Goal: Information Seeking & Learning: Learn about a topic

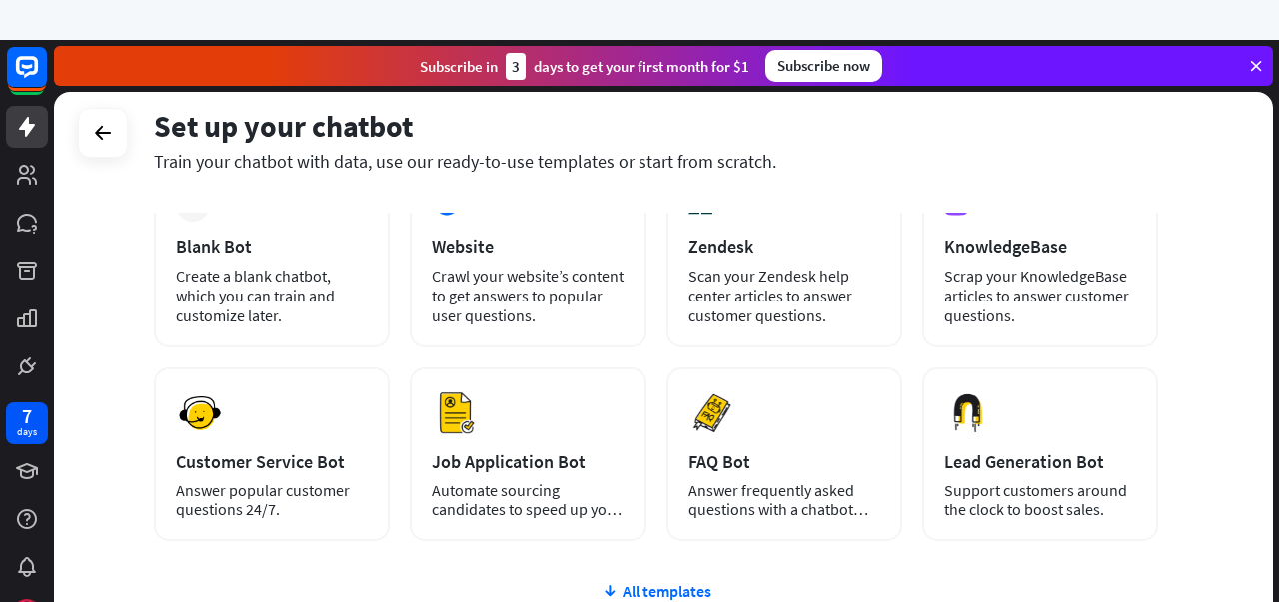
scroll to position [86, 0]
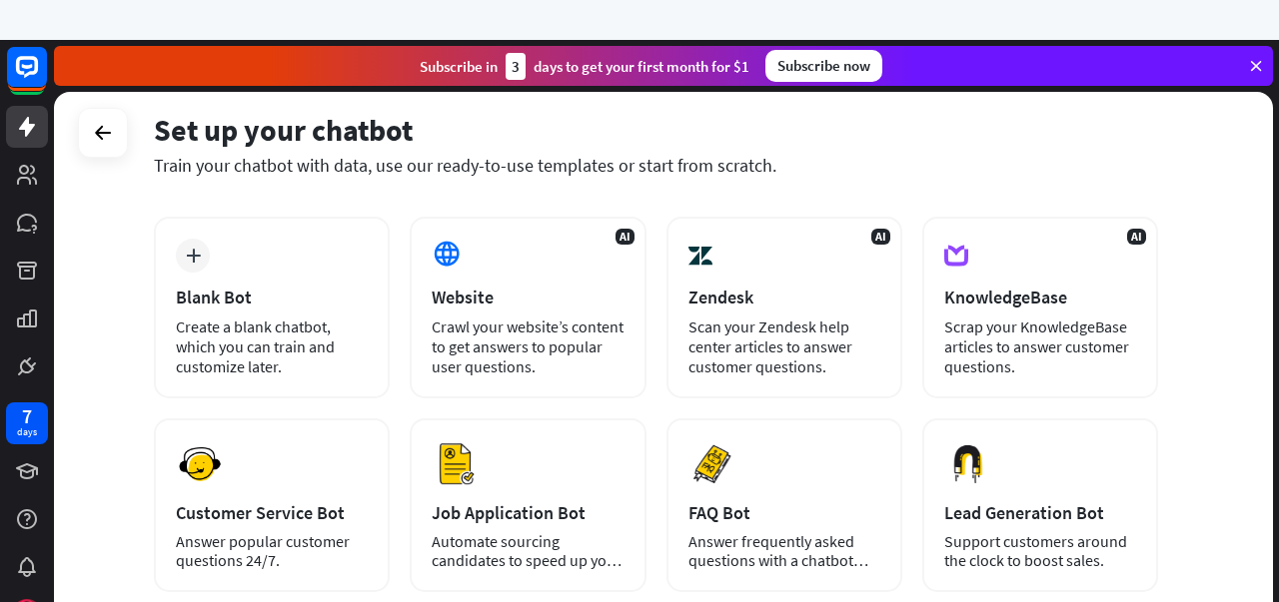
click at [1242, 357] on div "Set up your chatbot Train your chatbot with data, use our ready-to-use template…" at bounding box center [663, 364] width 1219 height 544
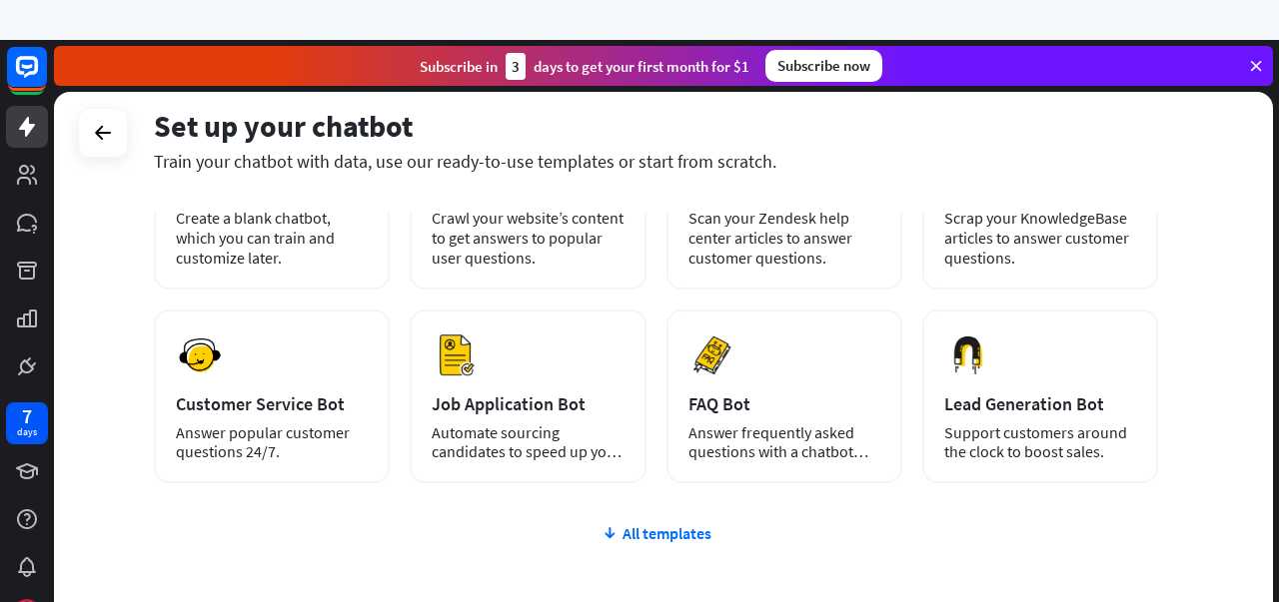
scroll to position [282, 0]
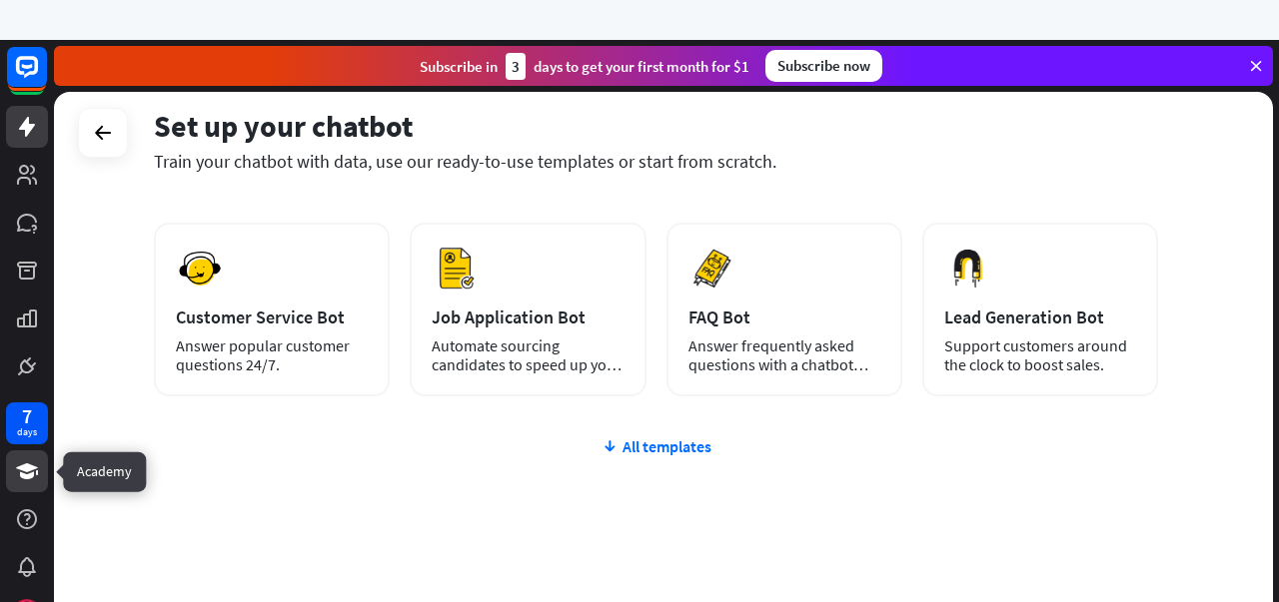
click at [23, 468] on icon at bounding box center [27, 472] width 22 height 16
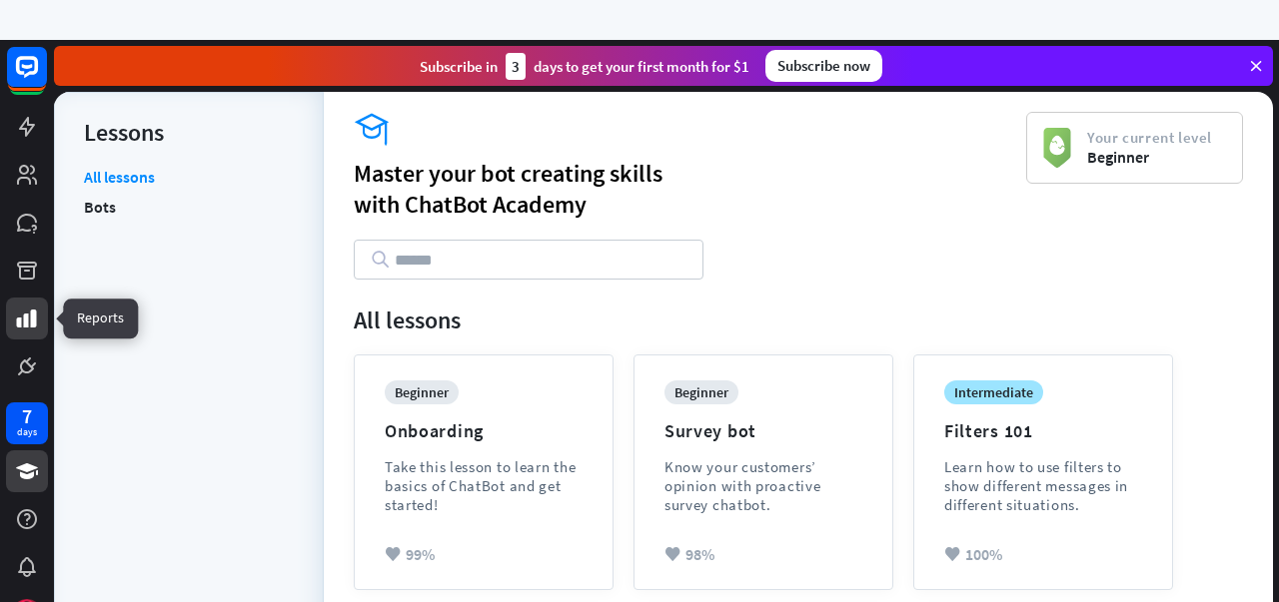
click at [18, 313] on icon at bounding box center [27, 319] width 24 height 24
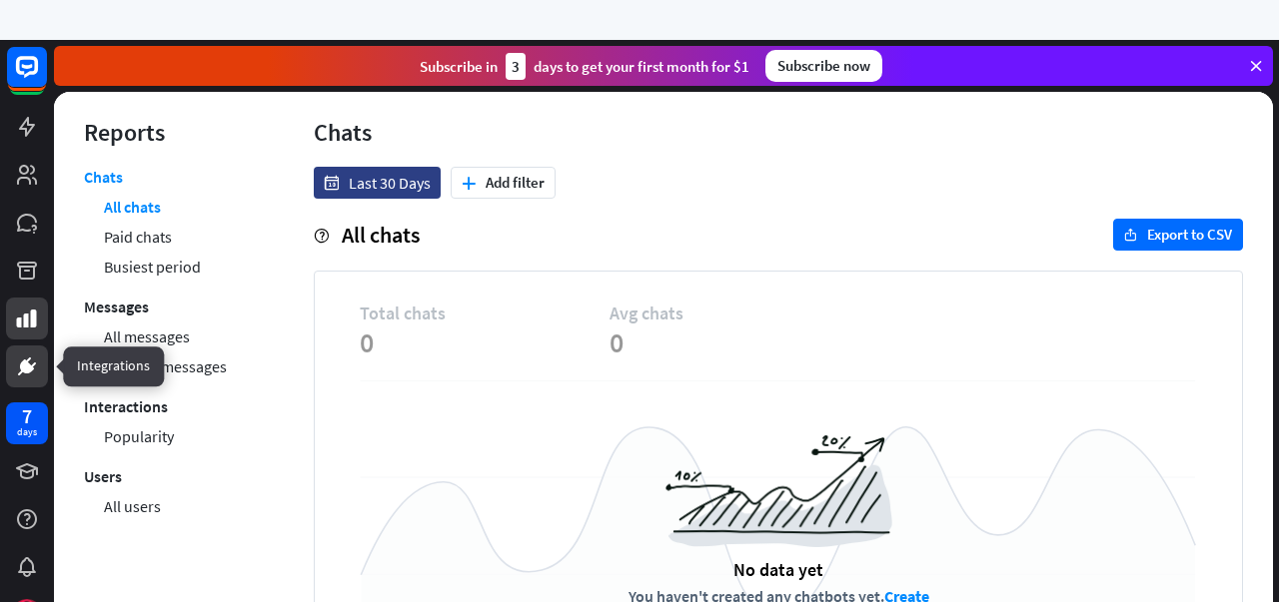
click at [21, 363] on icon at bounding box center [27, 367] width 14 height 14
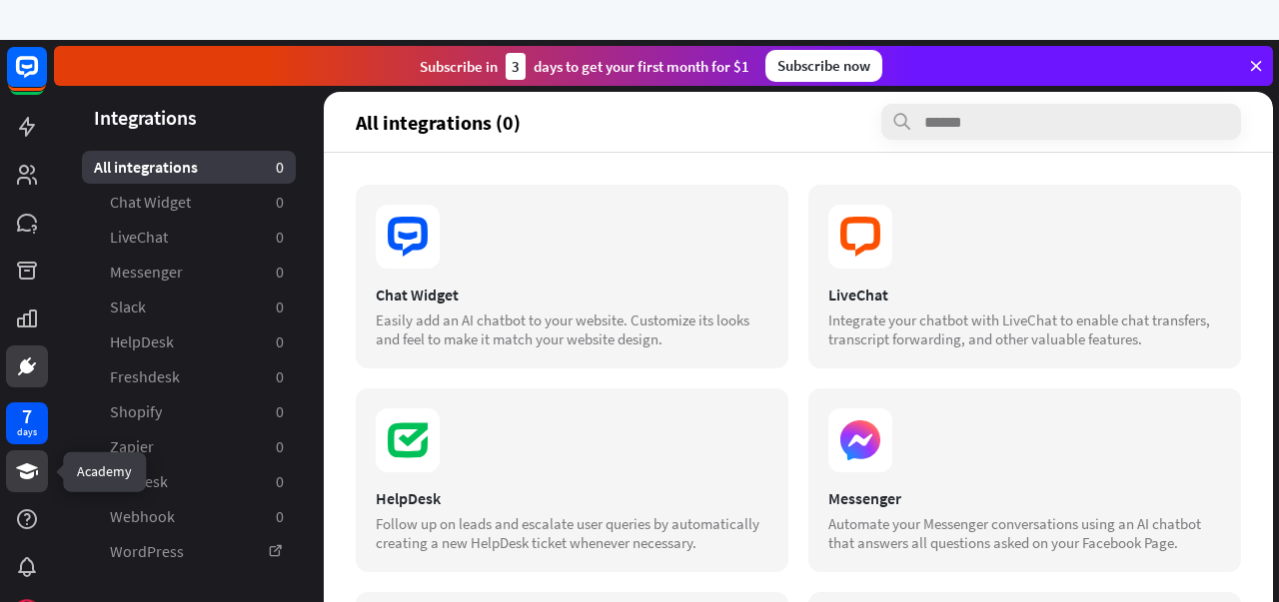
click at [10, 464] on link at bounding box center [27, 472] width 42 height 42
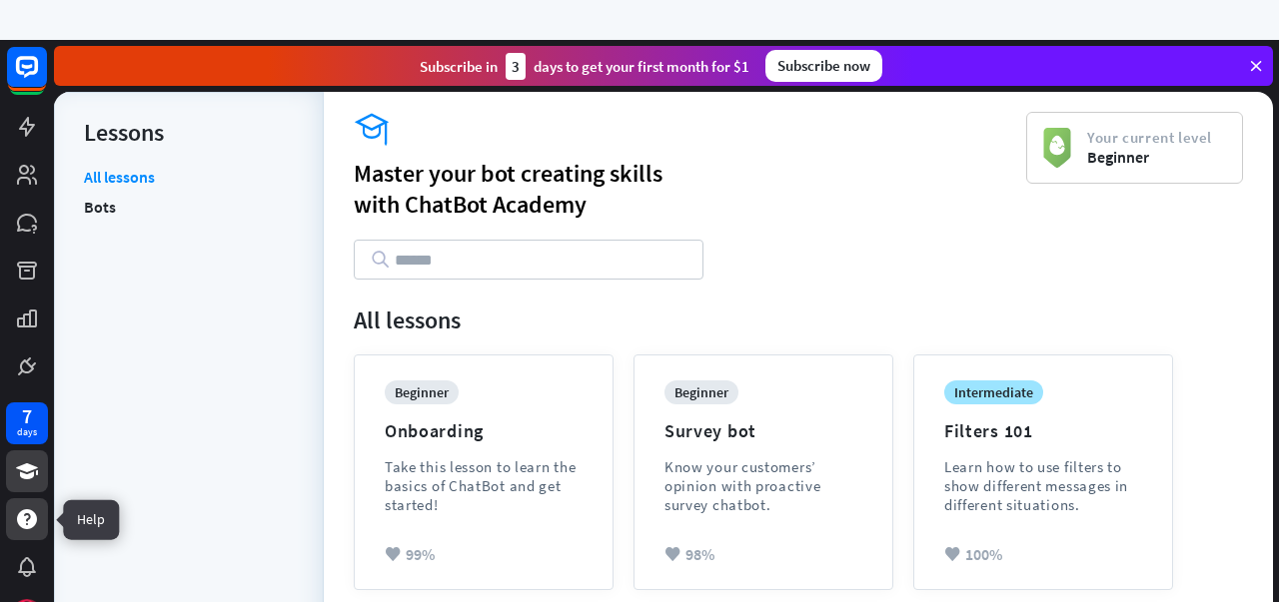
click at [25, 511] on icon at bounding box center [27, 519] width 20 height 20
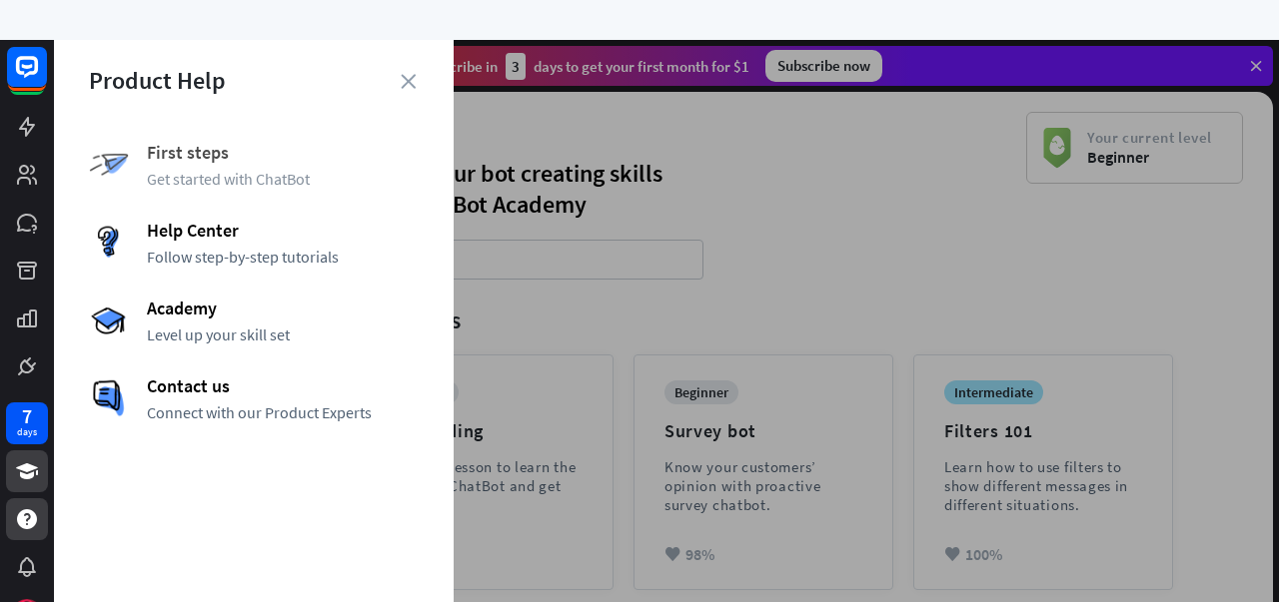
click at [234, 170] on span "Get started with ChatBot" at bounding box center [283, 179] width 272 height 20
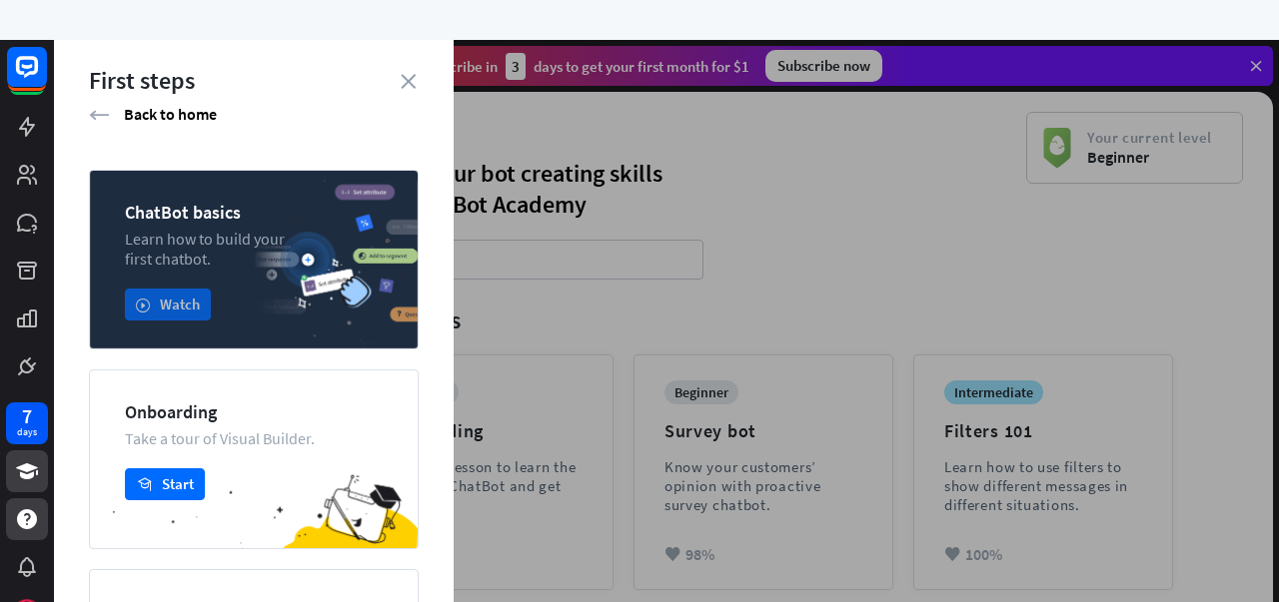
click at [150, 299] on icon "play" at bounding box center [143, 305] width 14 height 15
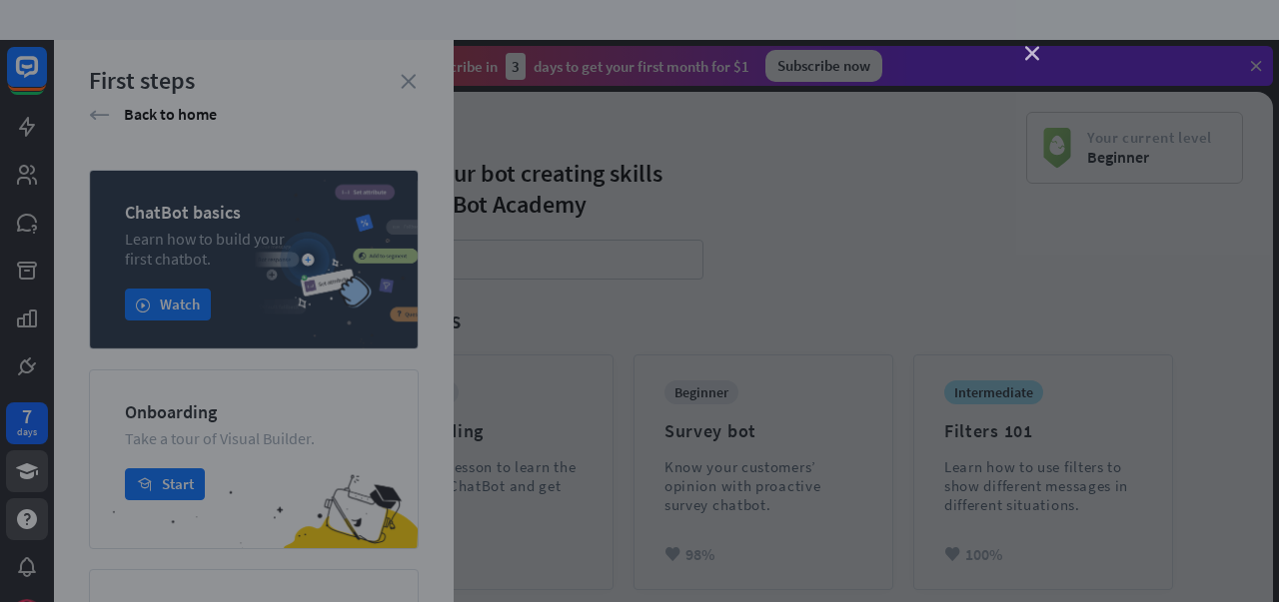
click at [1033, 55] on icon "close" at bounding box center [1032, 54] width 14 height 14
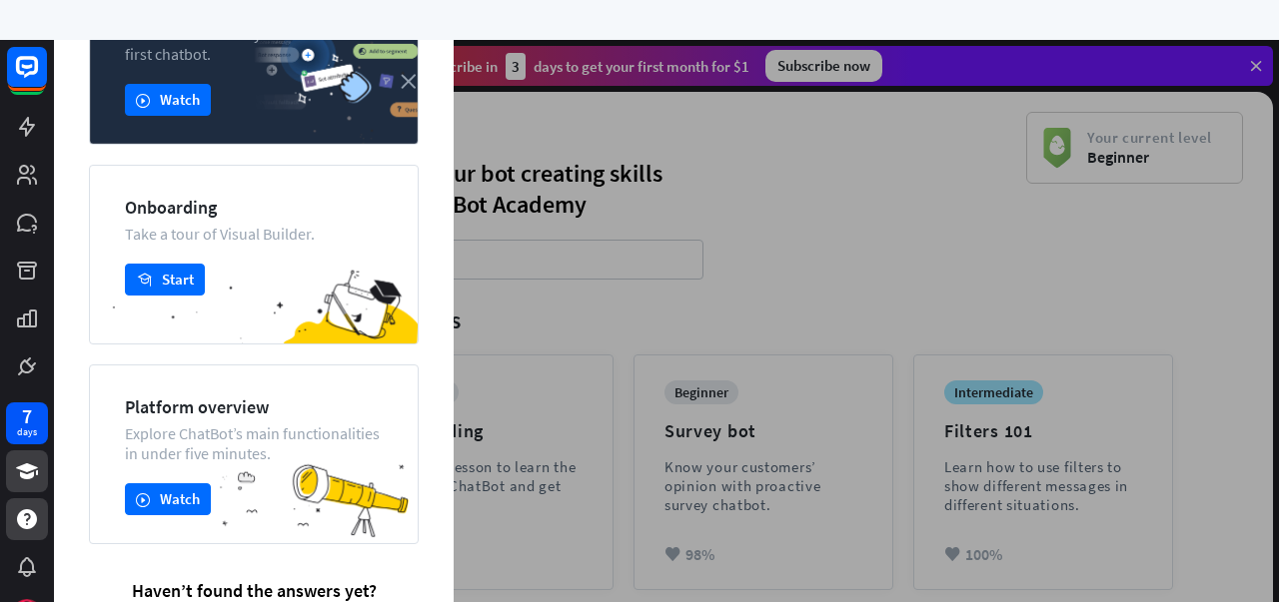
scroll to position [237, 0]
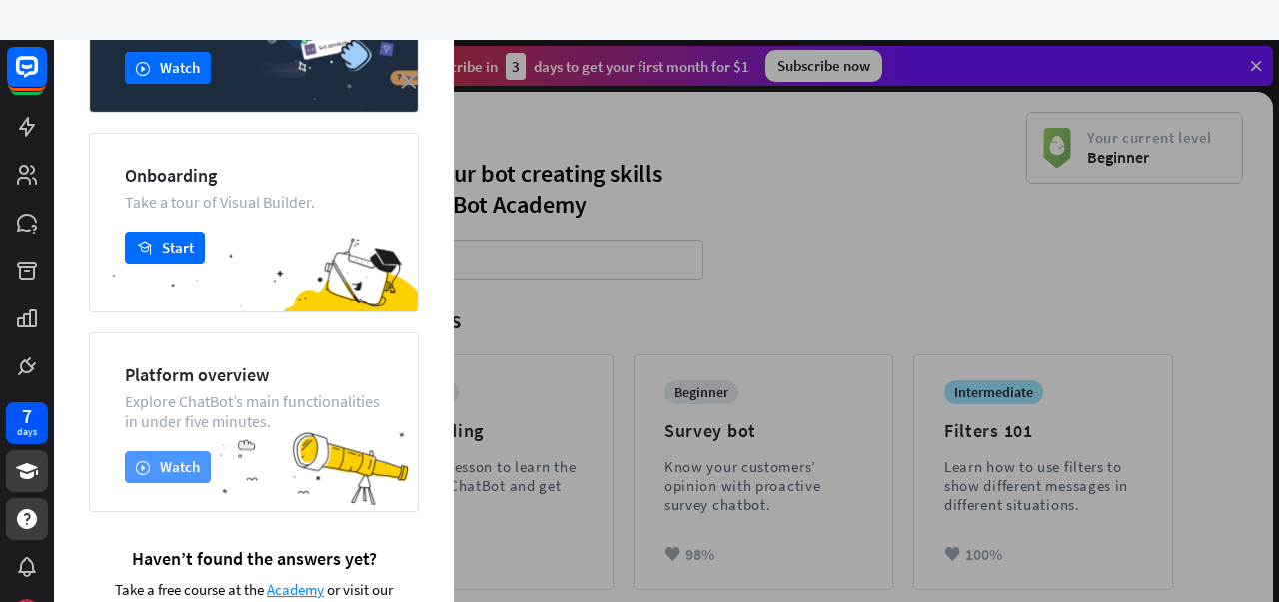
click at [162, 483] on button "play Watch" at bounding box center [168, 468] width 86 height 32
click at [1116, 261] on div "close" at bounding box center [639, 301] width 1279 height 602
click at [410, 79] on icon "close" at bounding box center [408, 81] width 15 height 15
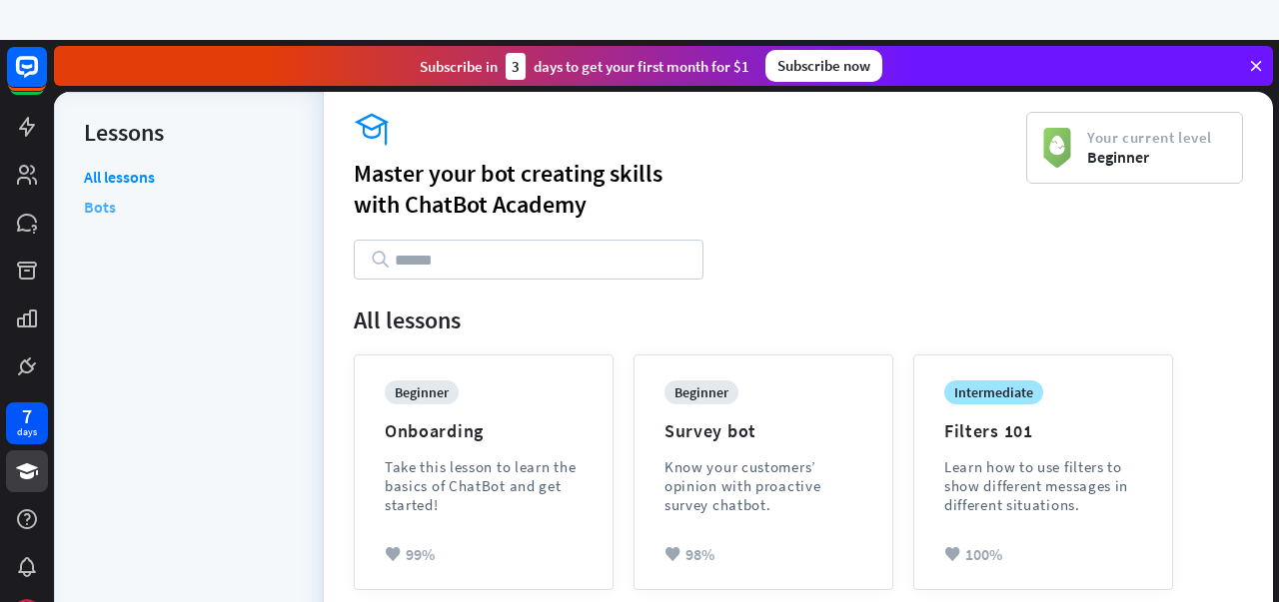
click at [100, 202] on link "Bots" at bounding box center [100, 207] width 32 height 30
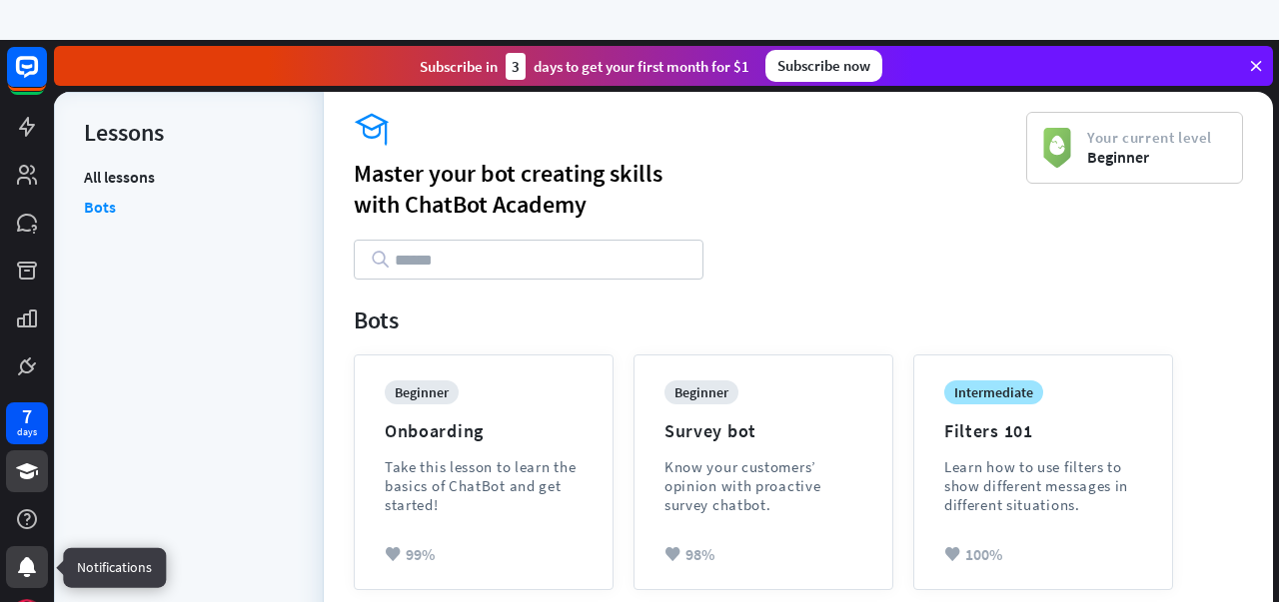
click at [22, 564] on icon at bounding box center [27, 567] width 18 height 20
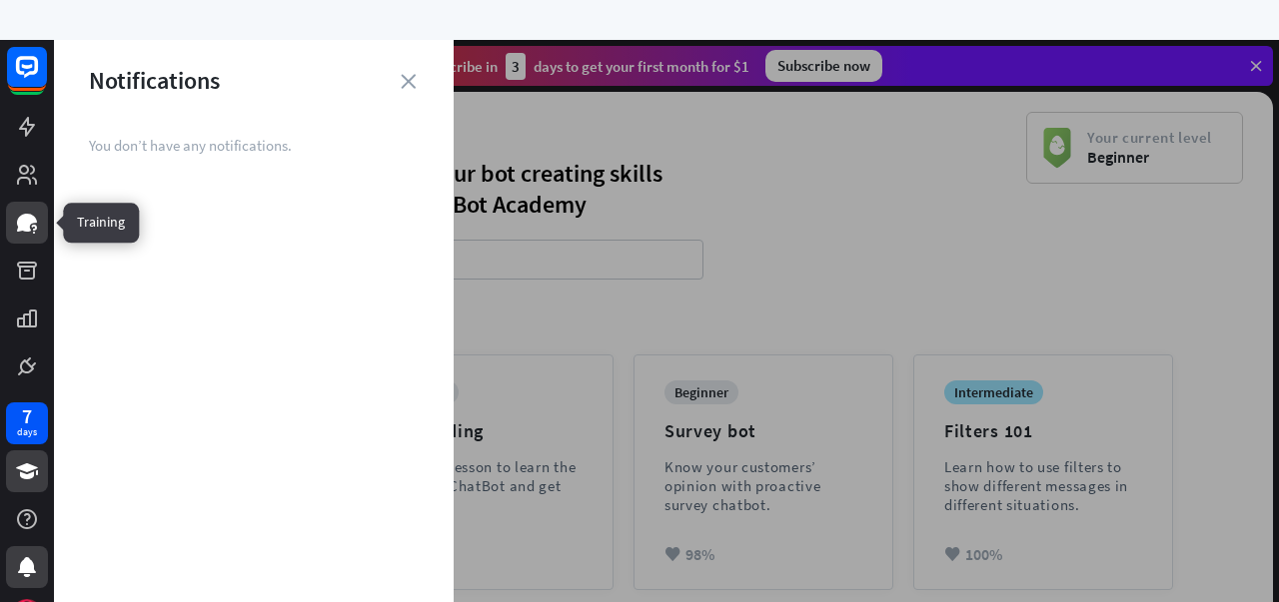
click at [30, 210] on link at bounding box center [27, 223] width 42 height 42
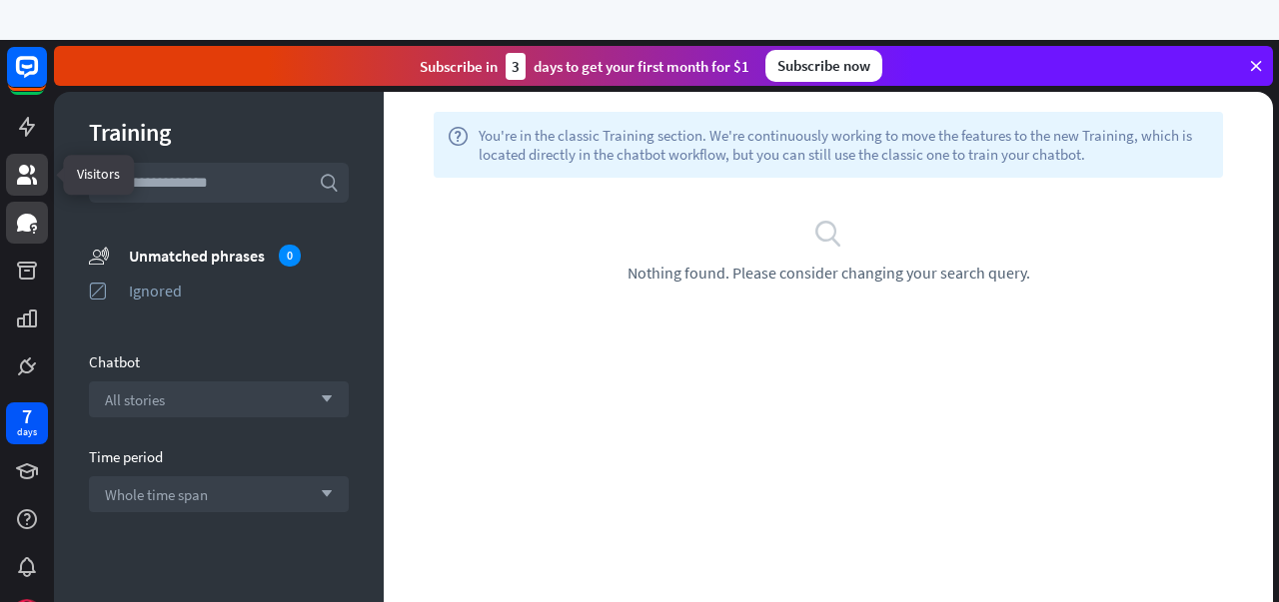
click at [26, 155] on link at bounding box center [27, 175] width 42 height 42
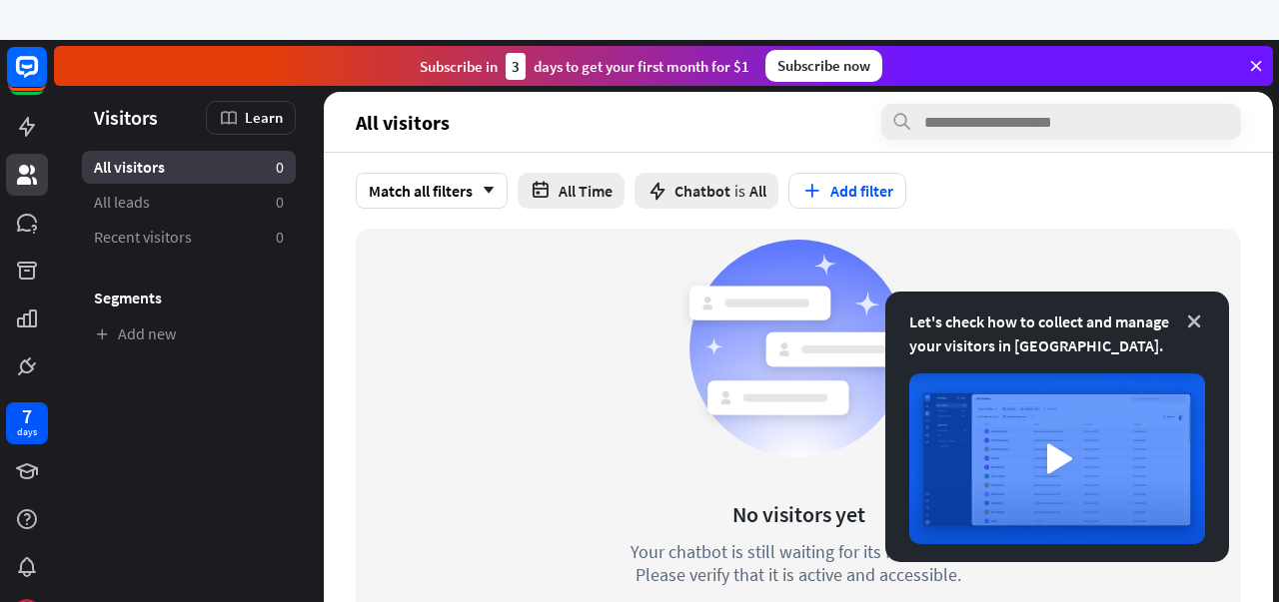
click at [1191, 316] on icon at bounding box center [1194, 322] width 20 height 20
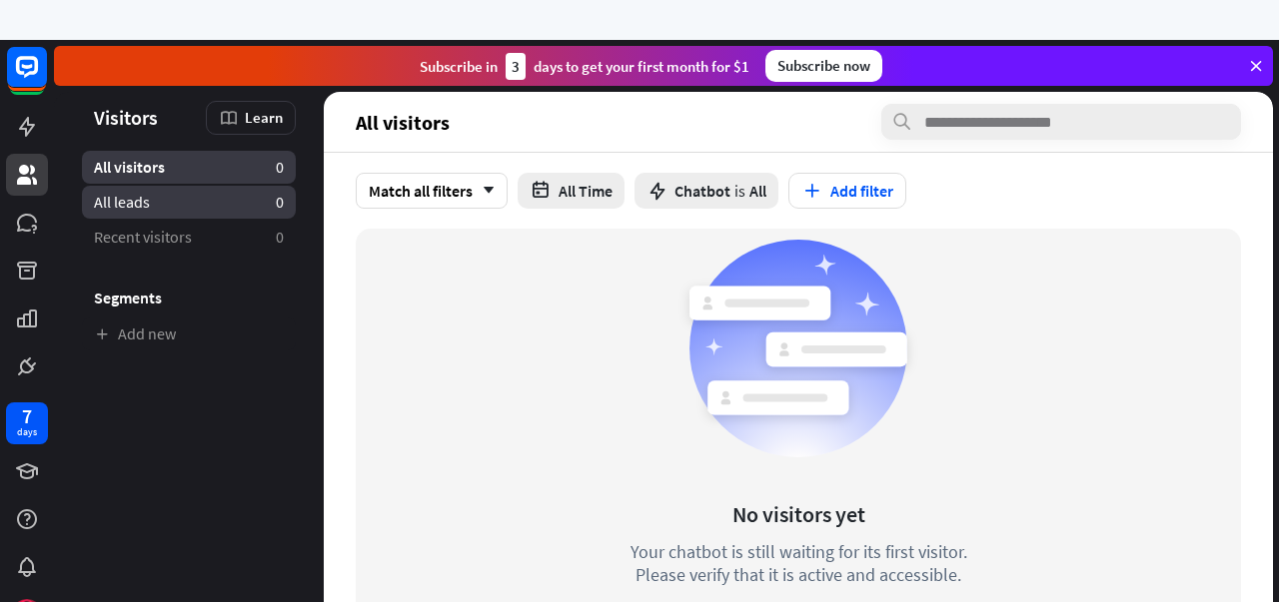
click at [144, 199] on span "All leads" at bounding box center [122, 202] width 56 height 21
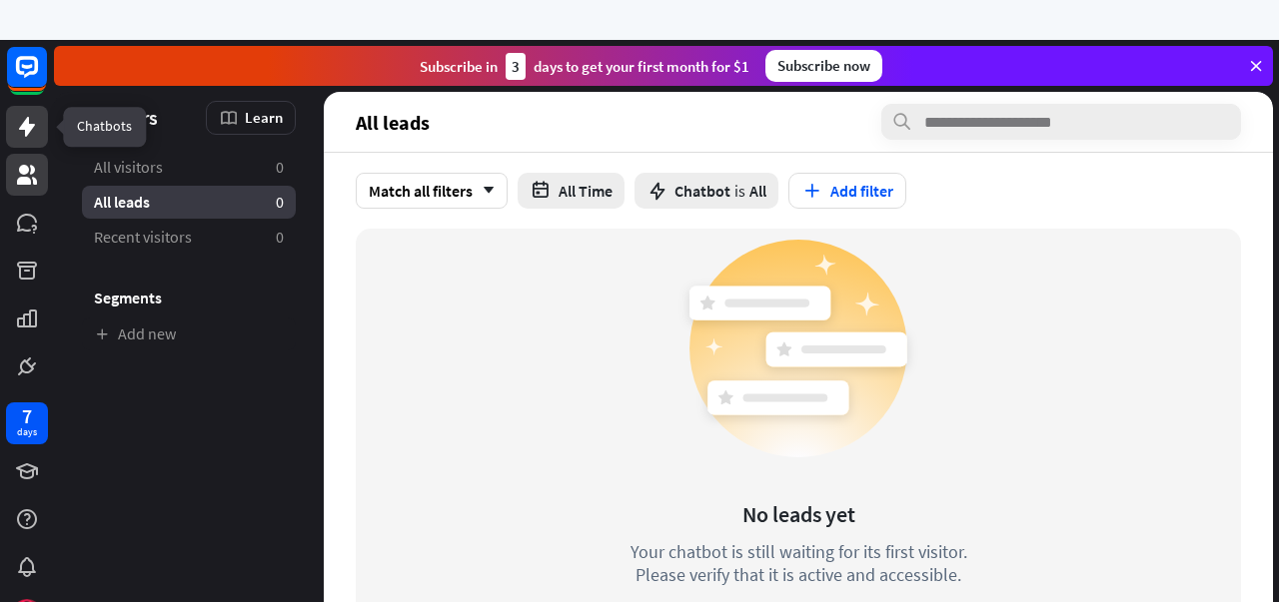
click at [17, 110] on link at bounding box center [27, 127] width 42 height 42
